Goal: Transaction & Acquisition: Book appointment/travel/reservation

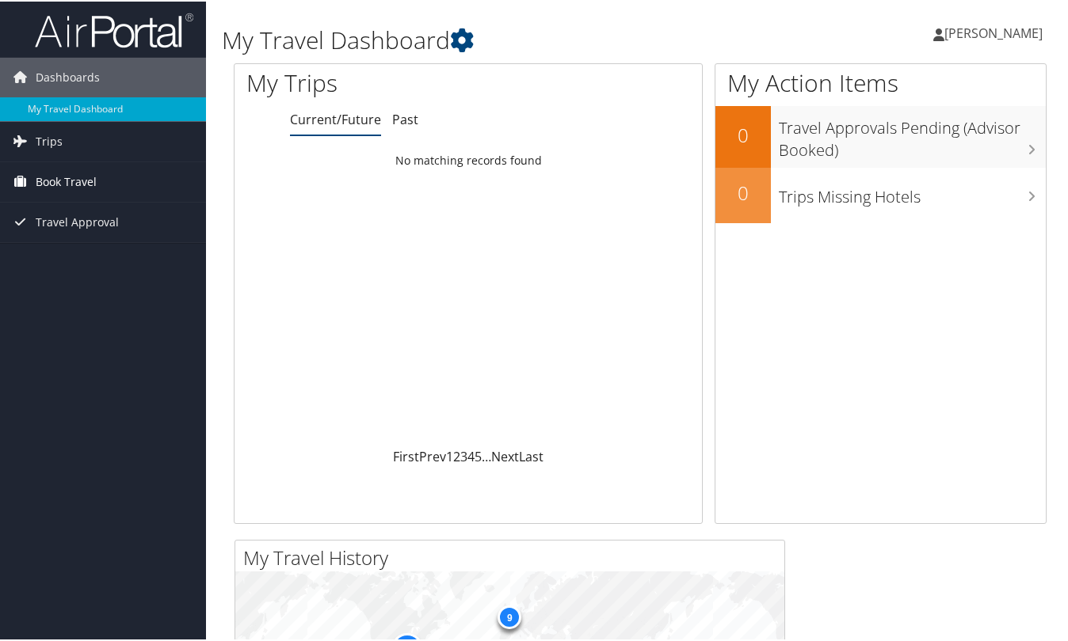
click at [47, 182] on span "Book Travel" at bounding box center [66, 181] width 61 height 40
click at [49, 234] on link "Book/Manage Online Trips" at bounding box center [103, 236] width 206 height 24
click at [959, 37] on span "[PERSON_NAME]" at bounding box center [993, 31] width 98 height 17
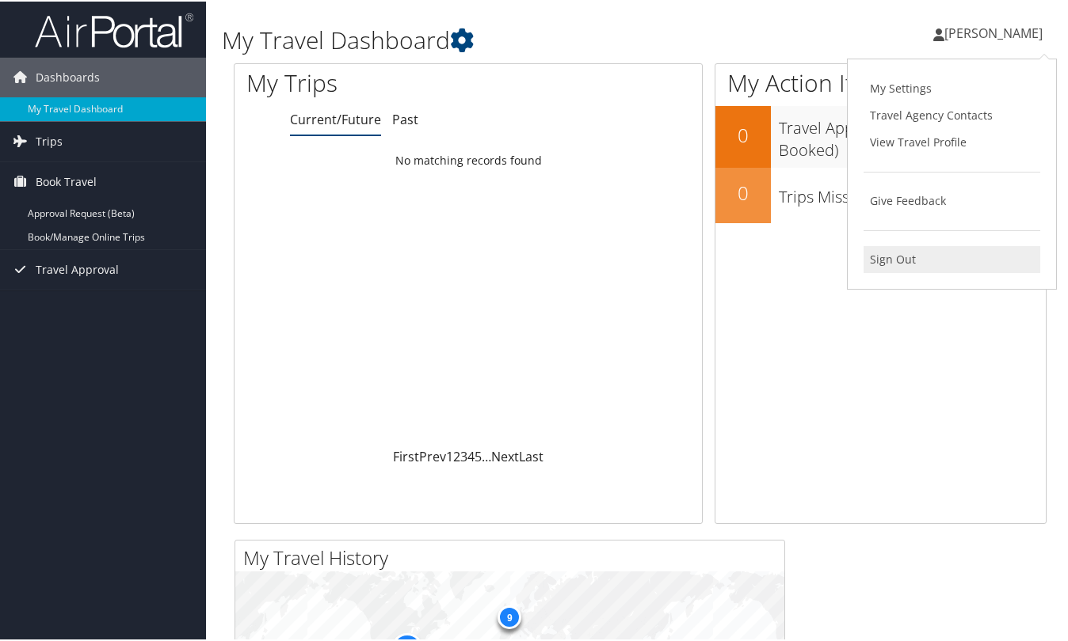
click at [889, 260] on link "Sign Out" at bounding box center [951, 258] width 177 height 27
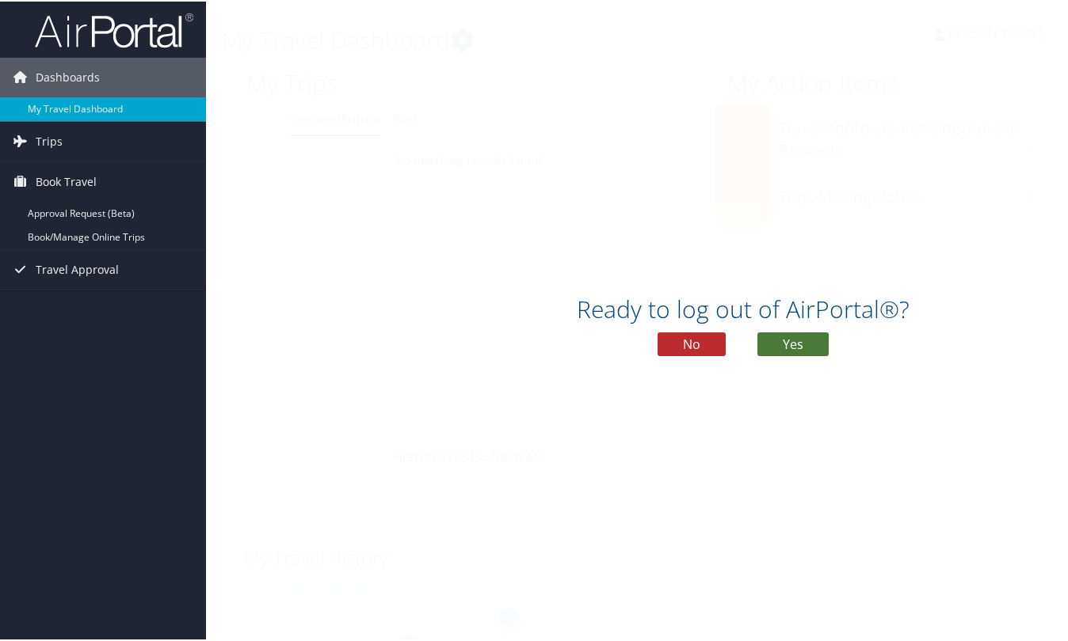
click at [775, 340] on button "Yes" at bounding box center [792, 343] width 71 height 24
